Goal: Transaction & Acquisition: Book appointment/travel/reservation

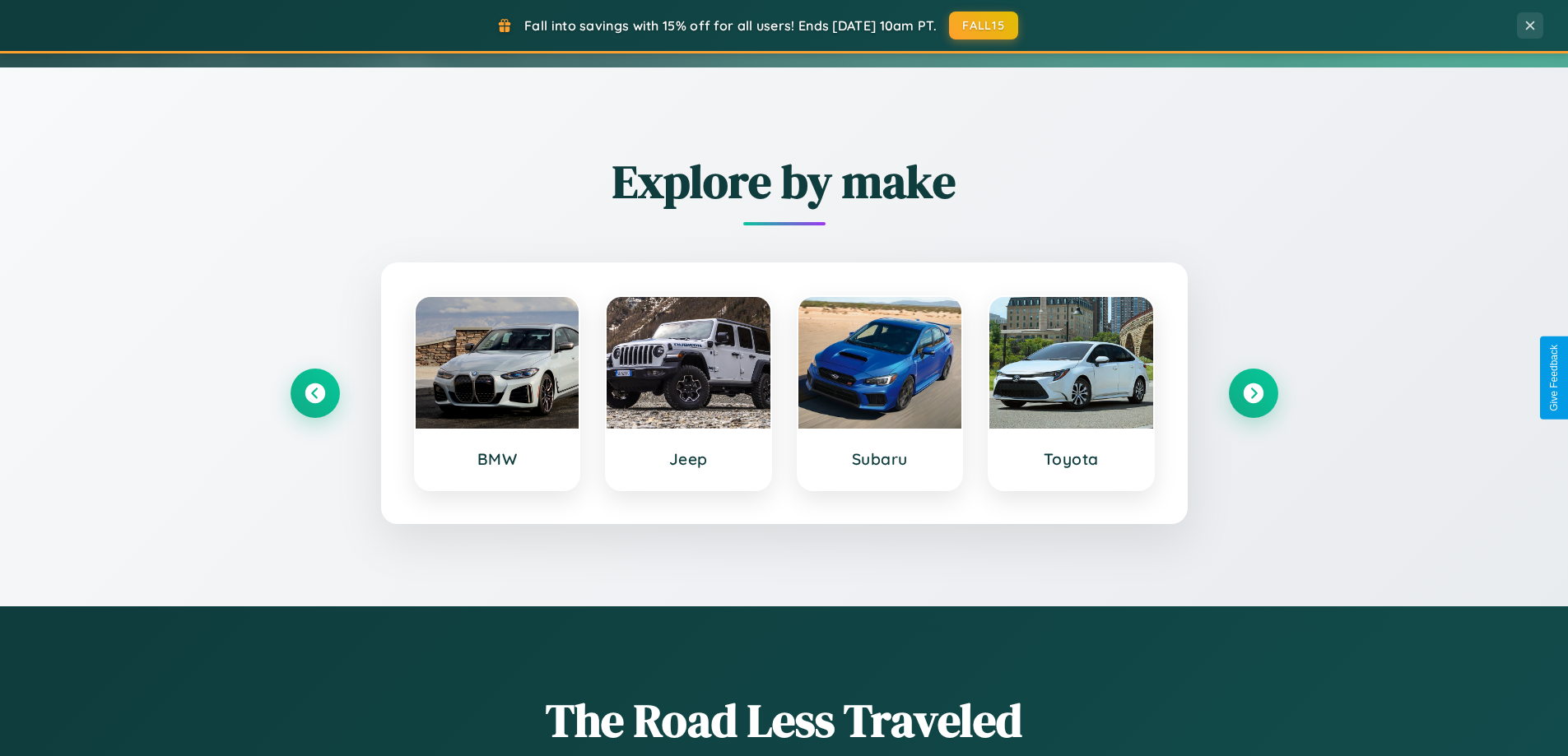
scroll to position [1132, 0]
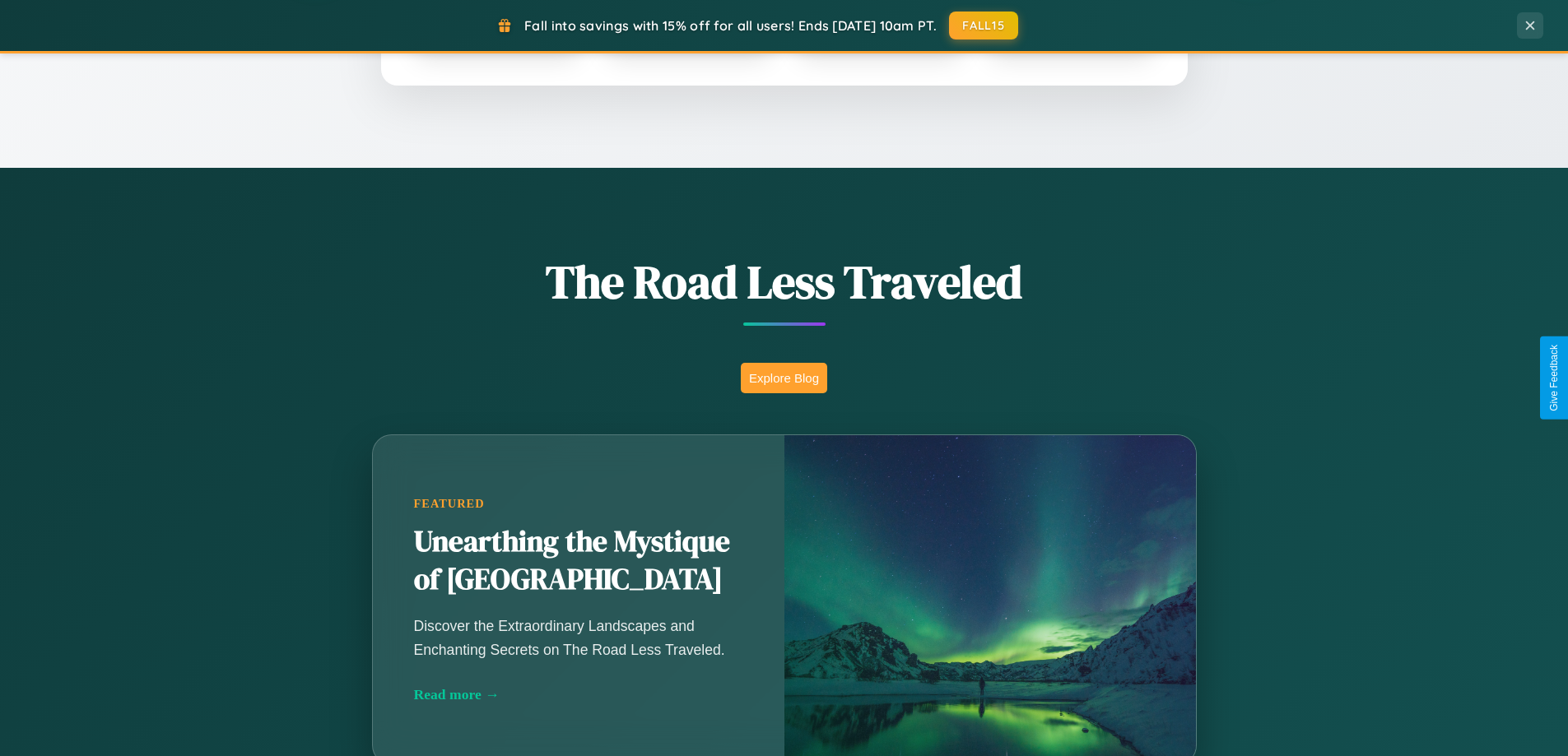
click at [783, 378] on button "Explore Blog" at bounding box center [784, 378] width 87 height 30
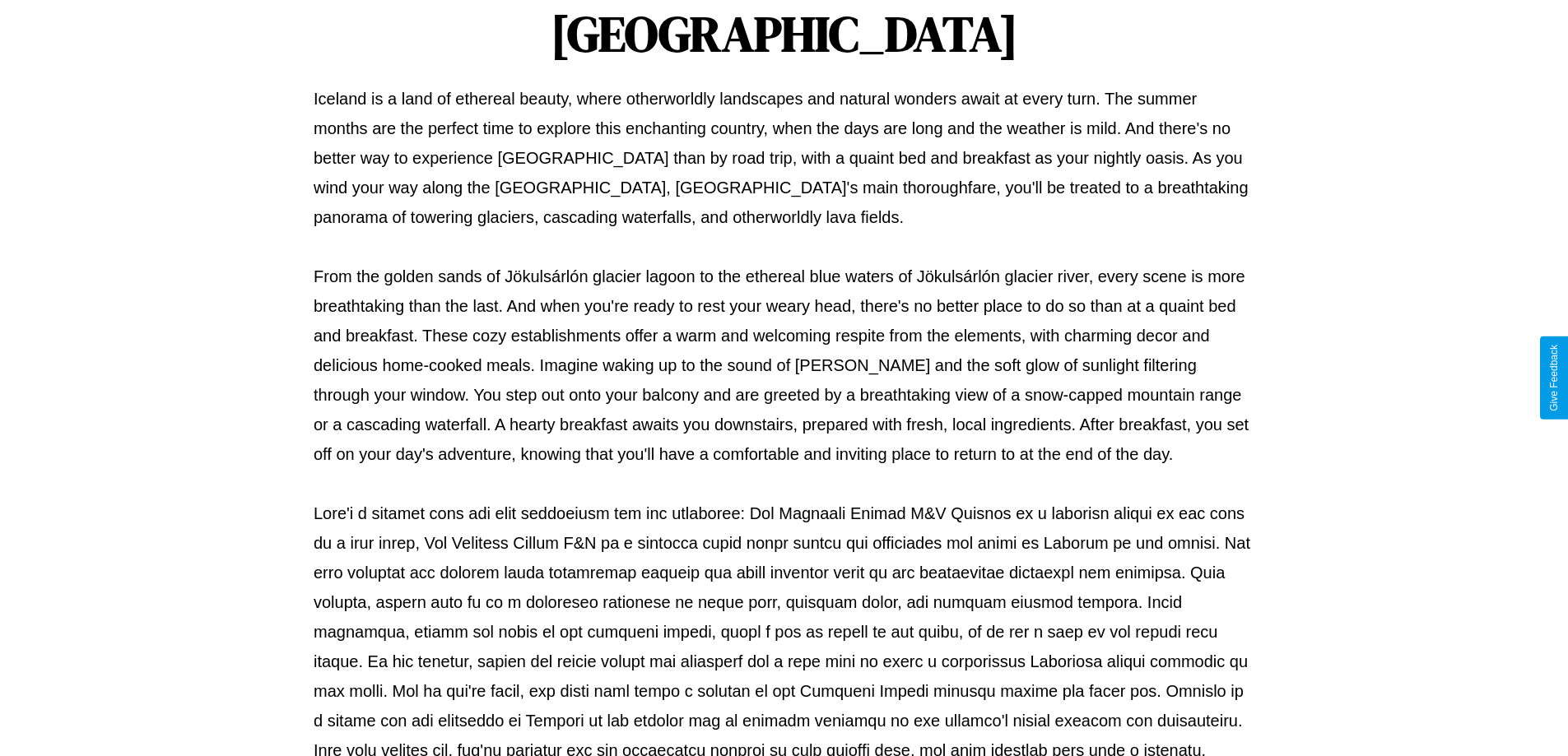
scroll to position [532, 0]
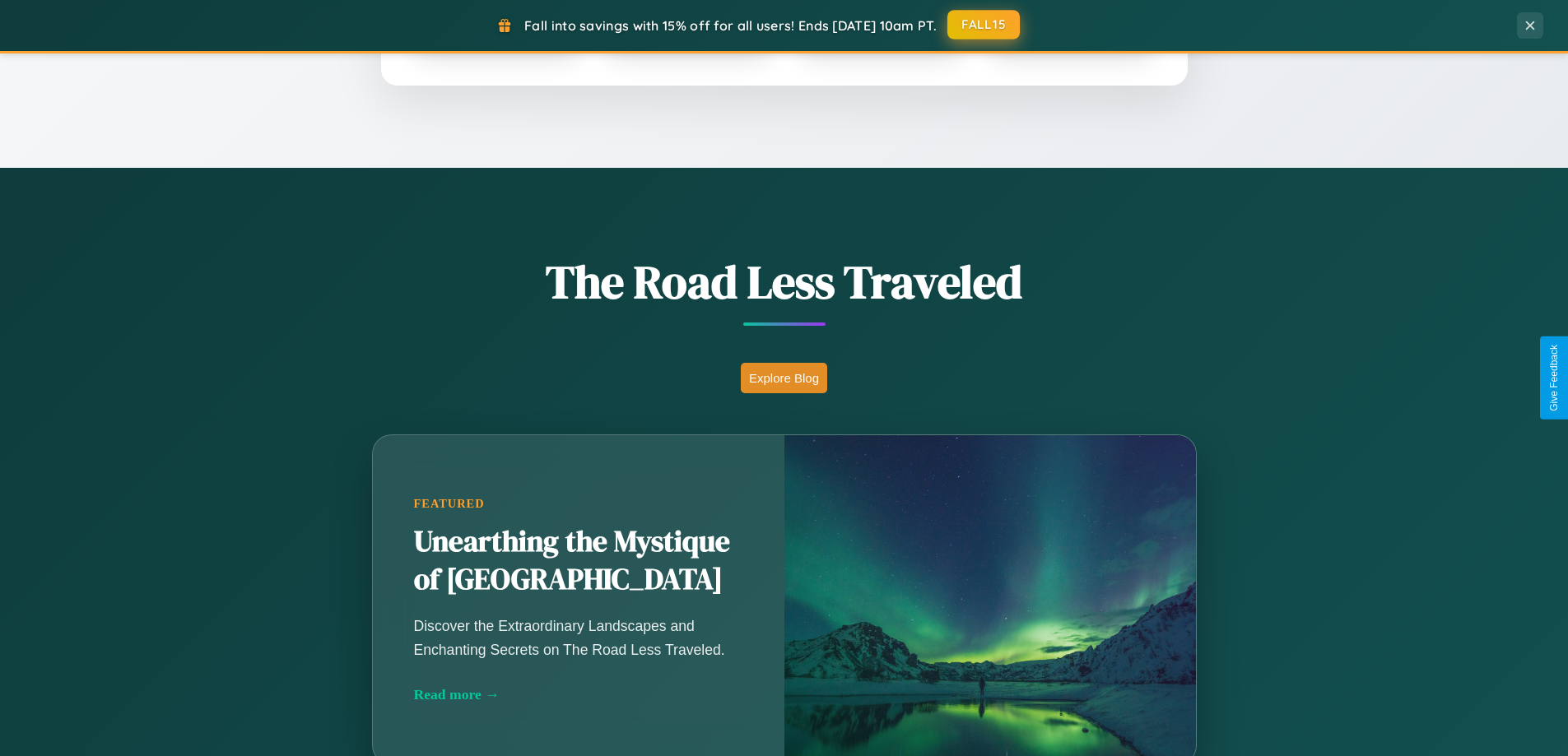
click at [984, 25] on button "FALL15" at bounding box center [983, 24] width 72 height 30
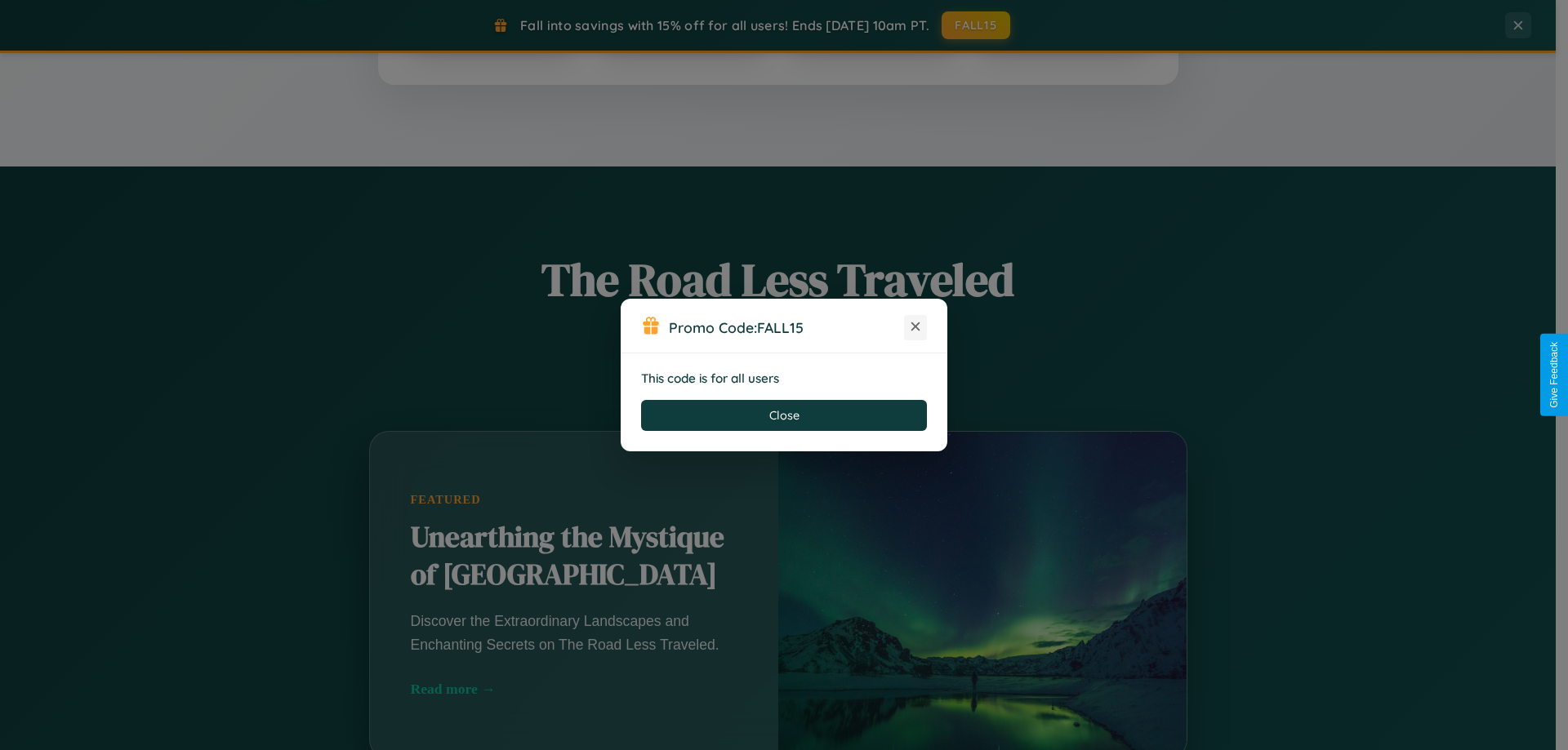
click at [915, 328] on icon at bounding box center [915, 327] width 16 height 16
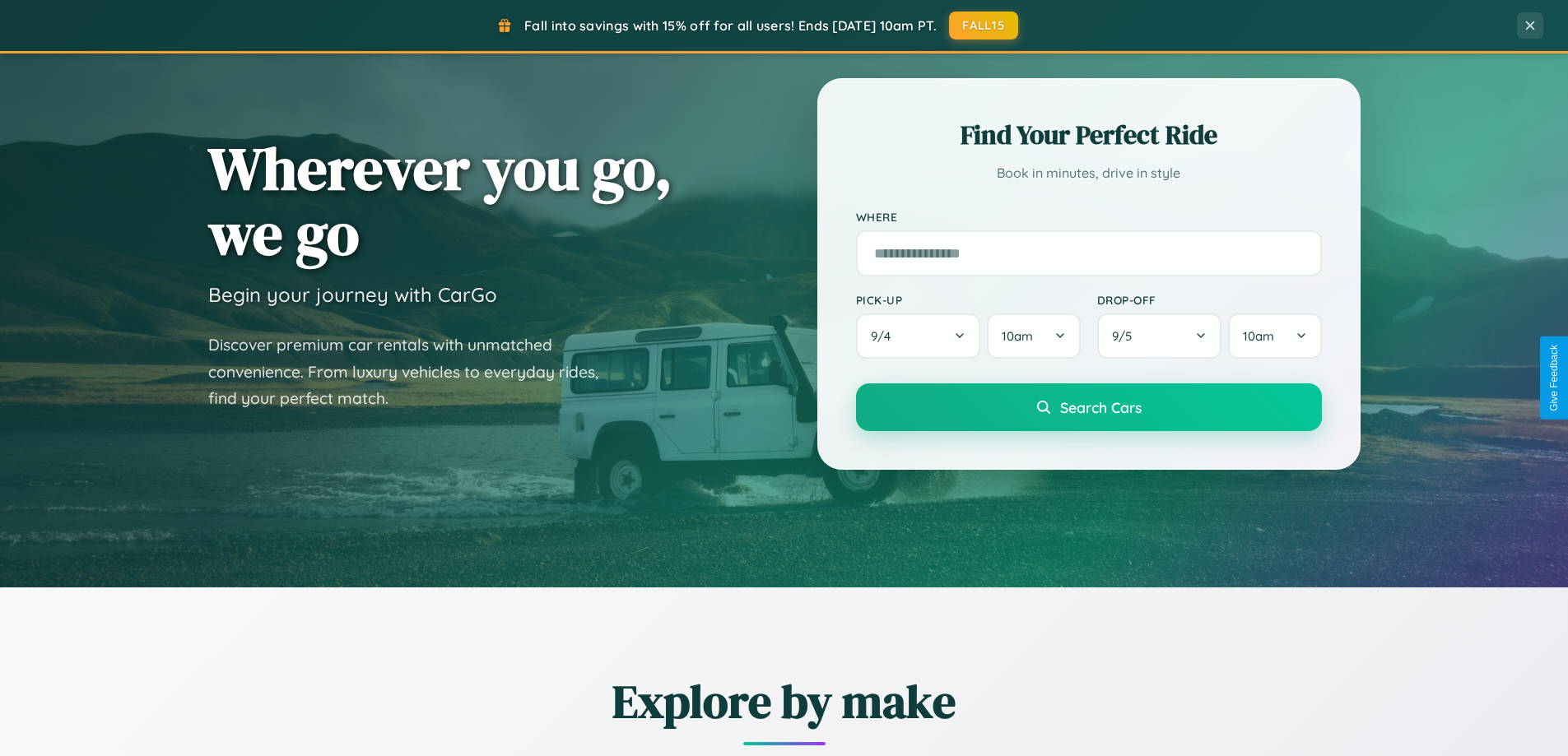
scroll to position [0, 0]
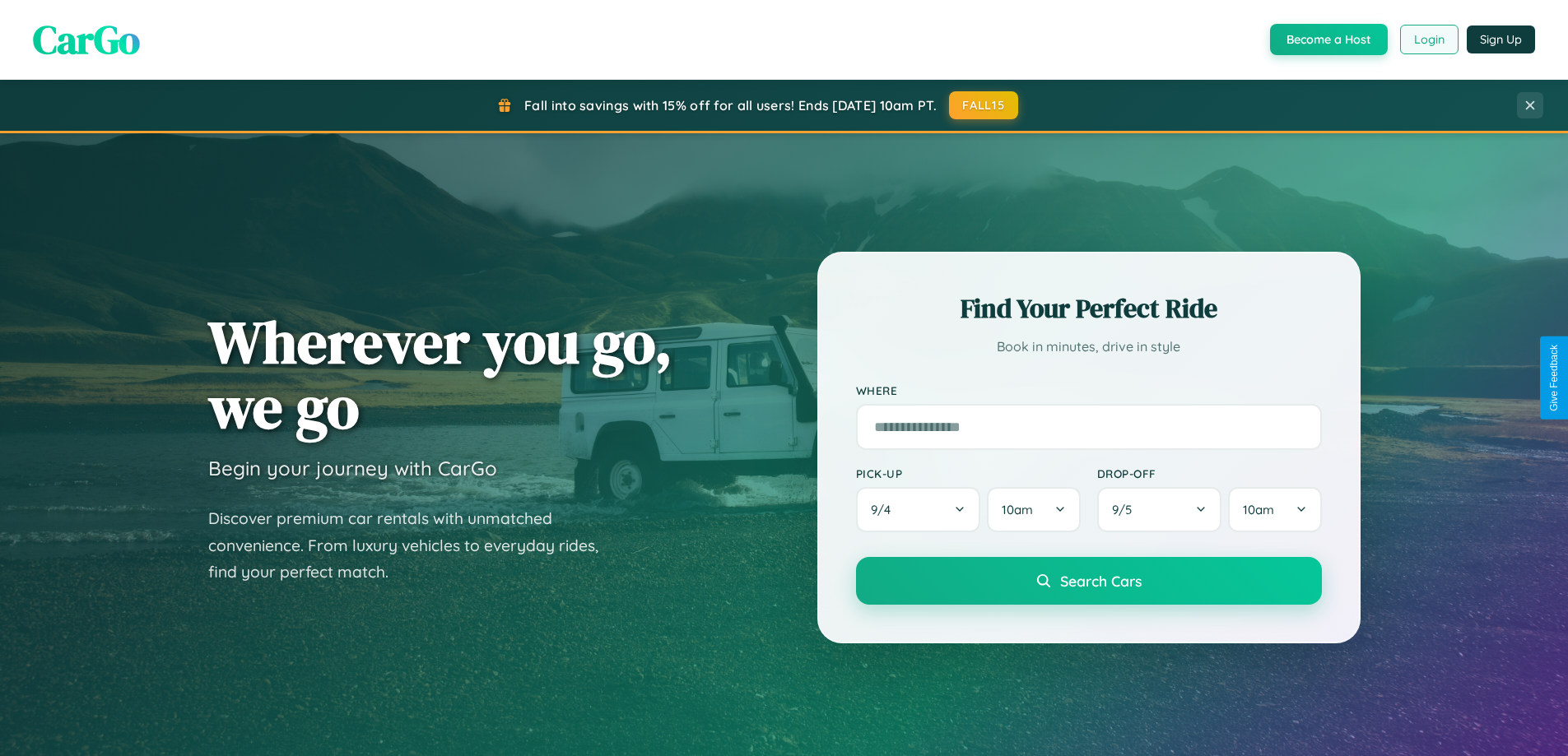
click at [1427, 39] on button "Login" at bounding box center [1428, 39] width 58 height 30
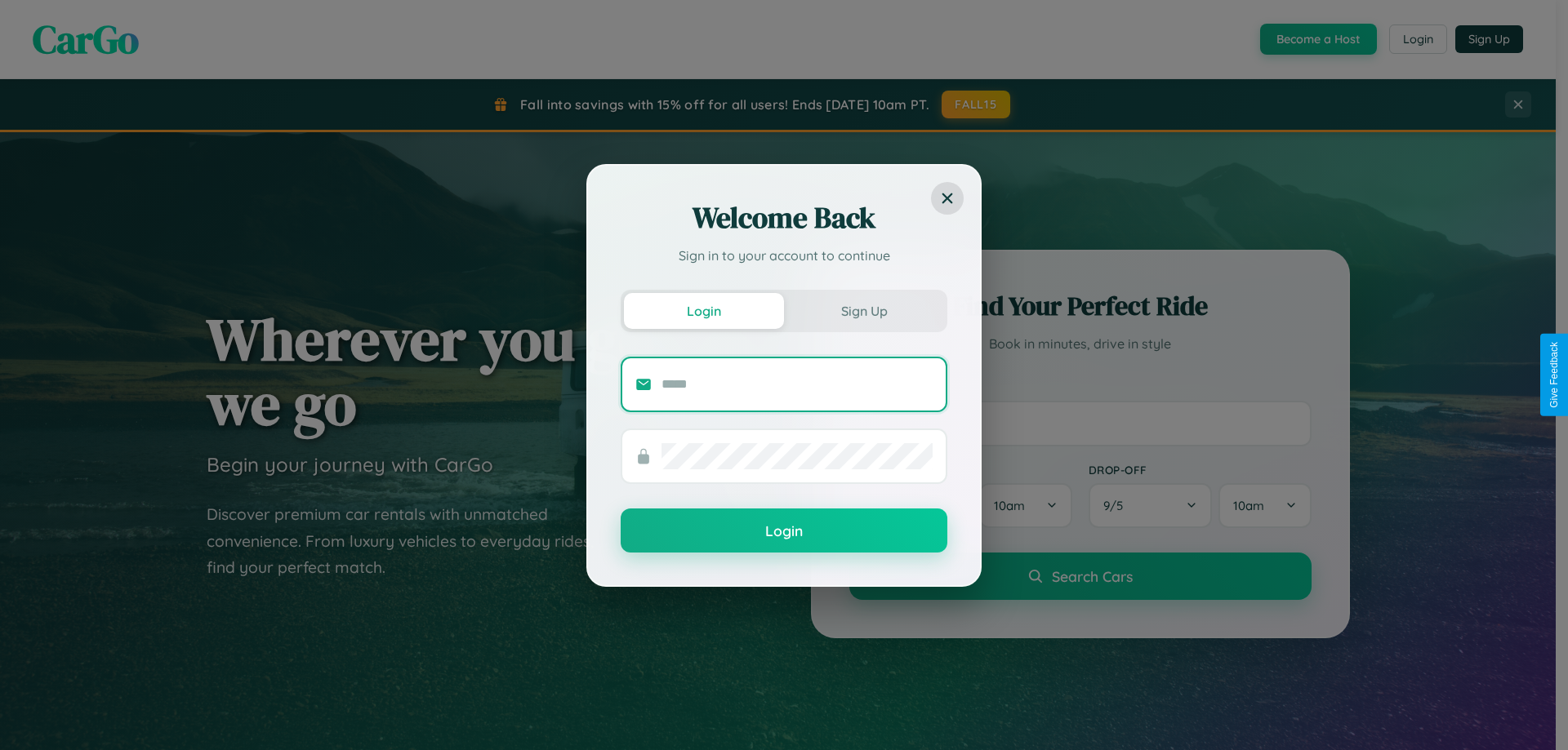
click at [796, 383] on input "text" at bounding box center [796, 383] width 271 height 26
type input "**********"
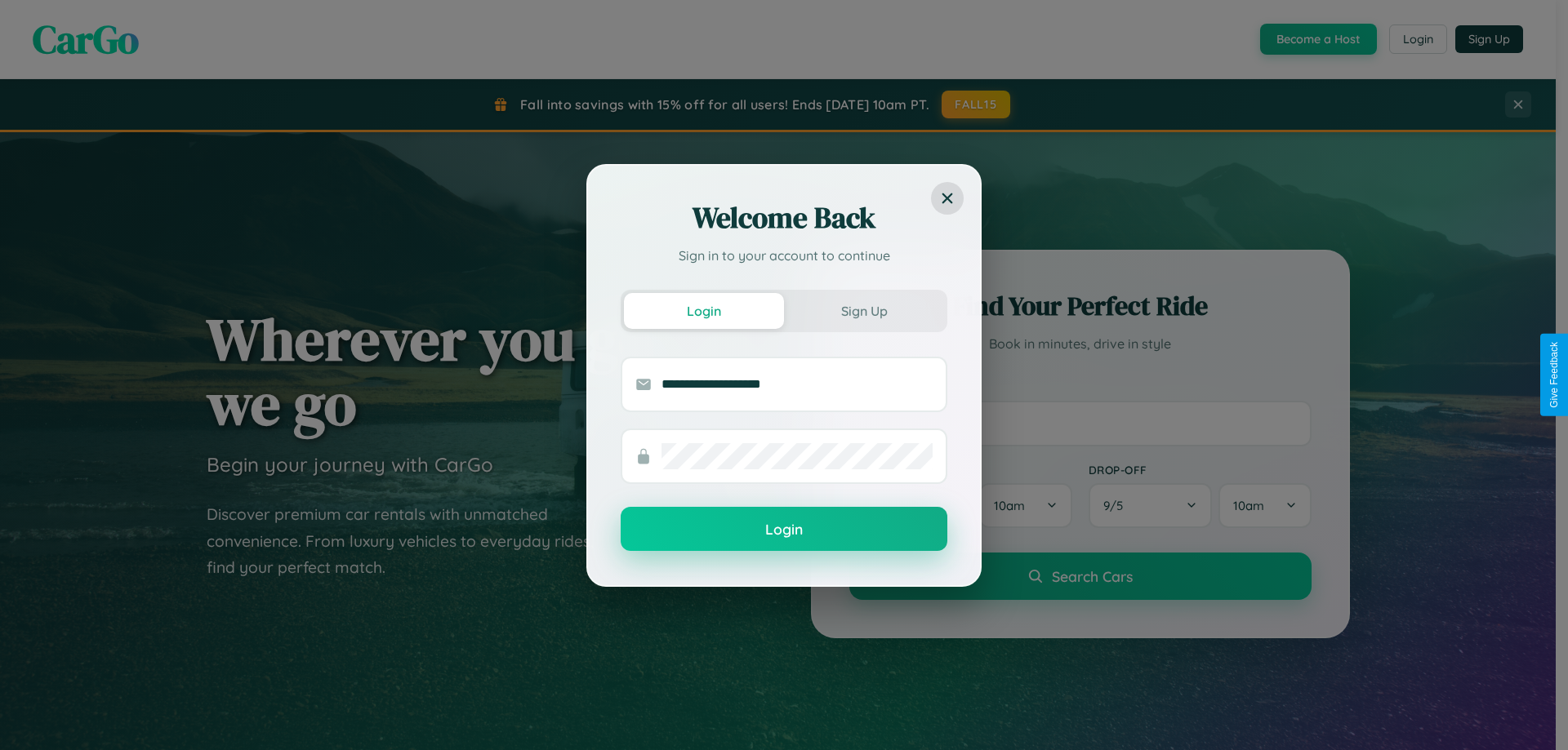
click at [784, 530] on button "Login" at bounding box center [784, 529] width 327 height 44
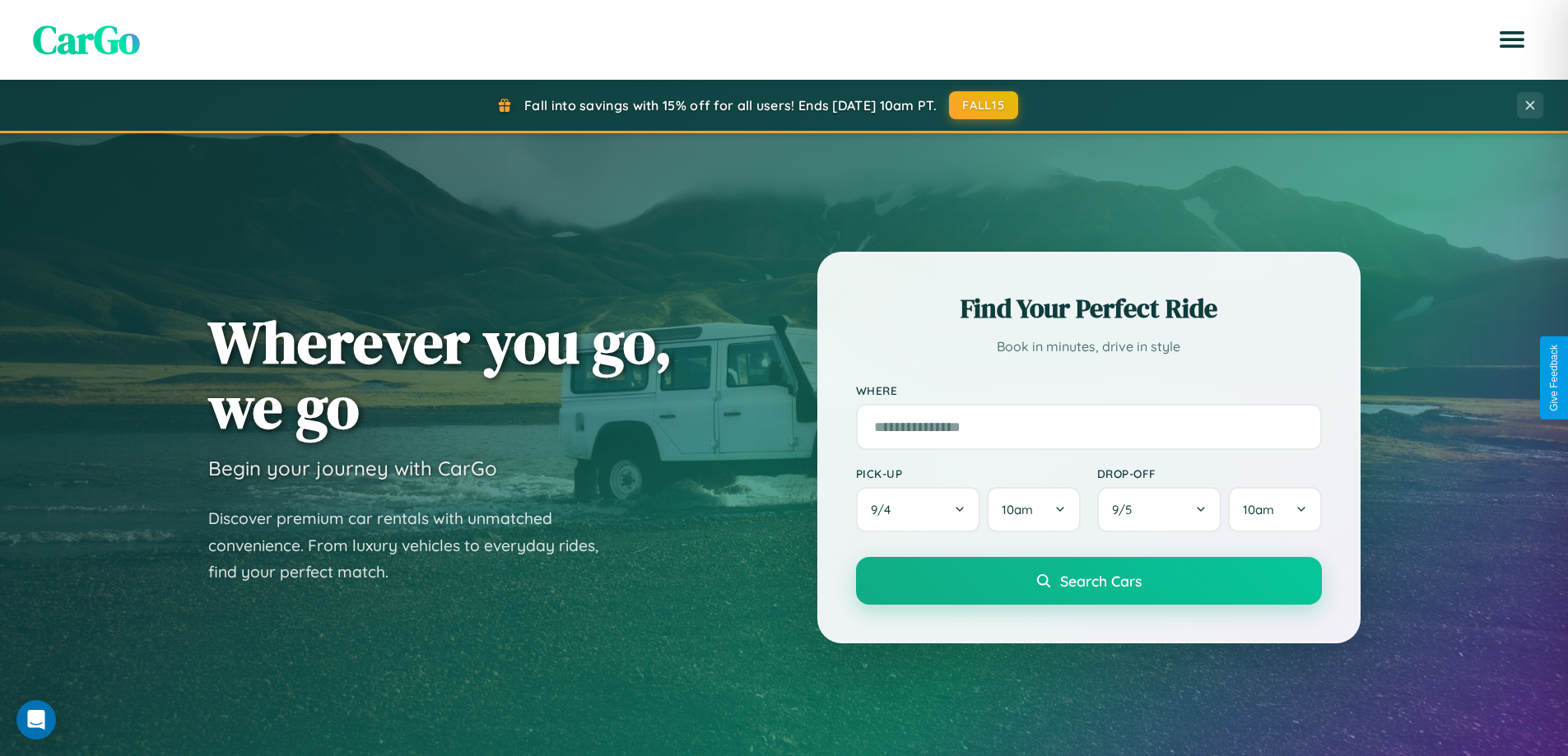
scroll to position [709, 0]
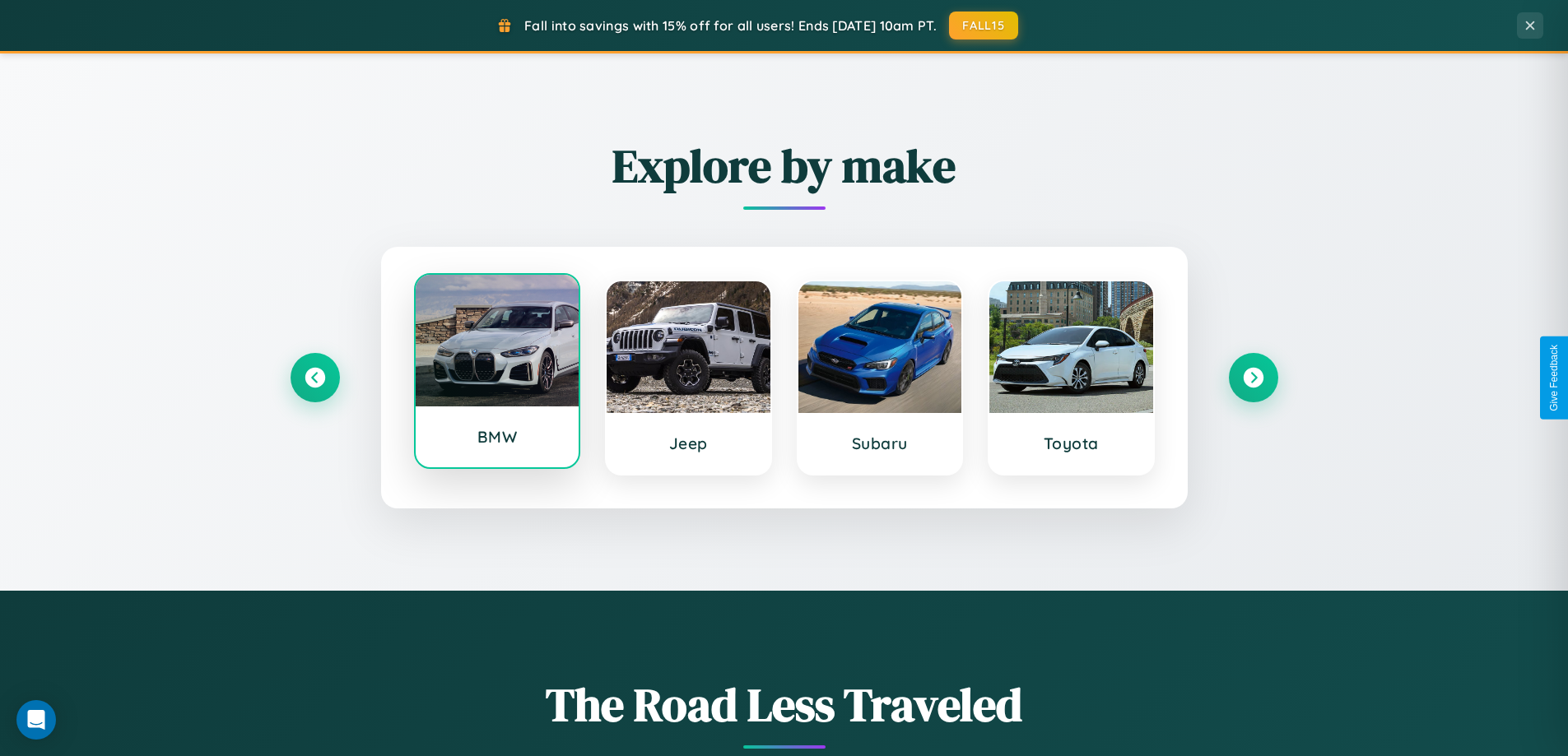
click at [496, 372] on div at bounding box center [497, 340] width 164 height 132
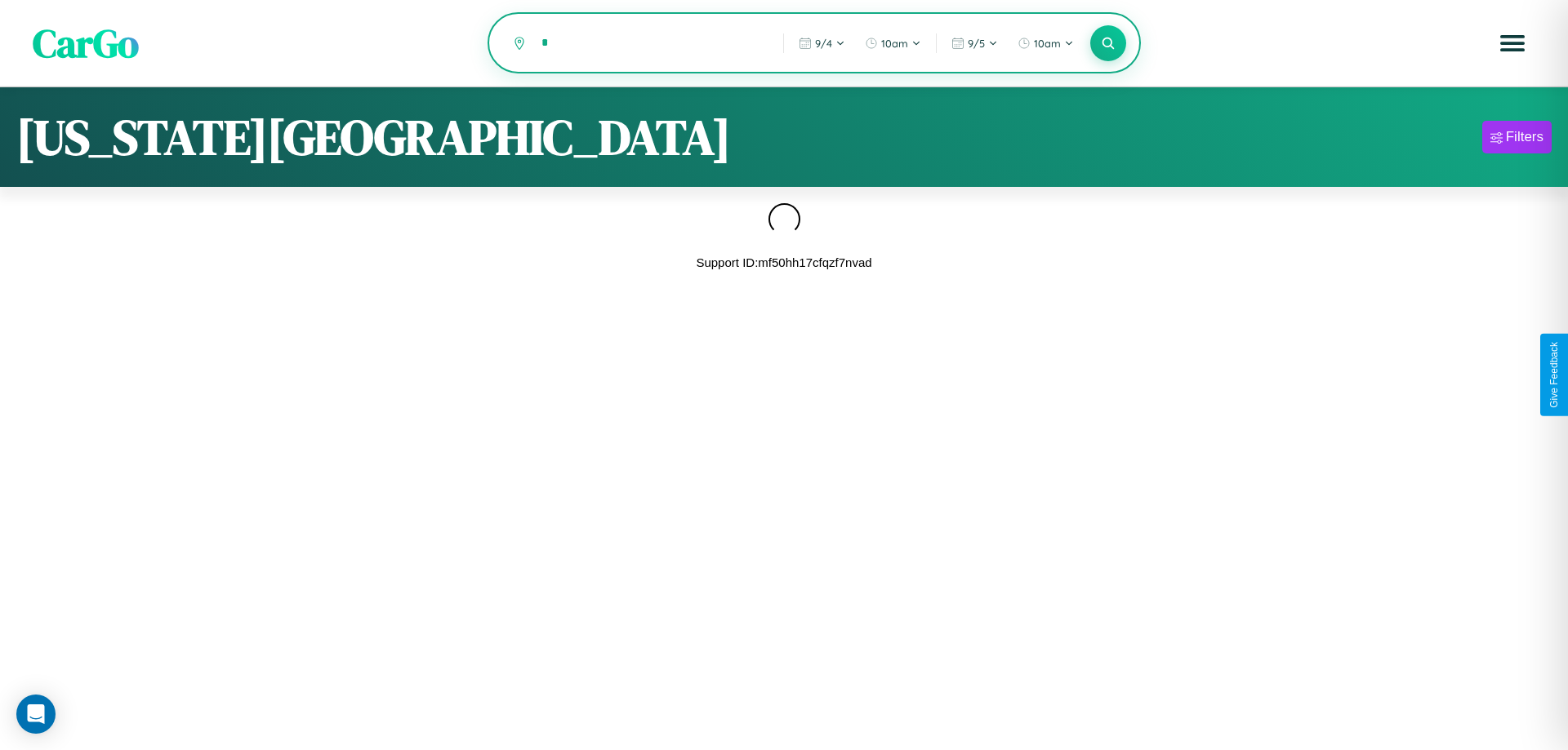
type input "*"
